Goal: Information Seeking & Learning: Learn about a topic

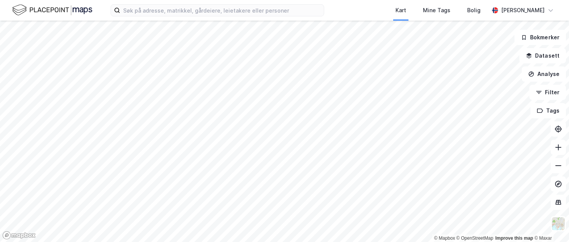
click at [345, 241] on html "Kart Mine Tags Bolig [PERSON_NAME] © Mapbox © OpenStreetMap Improve this map © …" at bounding box center [284, 121] width 569 height 242
click at [355, 241] on html "Kart Mine Tags Bolig [PERSON_NAME] © Mapbox © OpenStreetMap Improve this map © …" at bounding box center [284, 121] width 569 height 242
